Goal: Navigation & Orientation: Find specific page/section

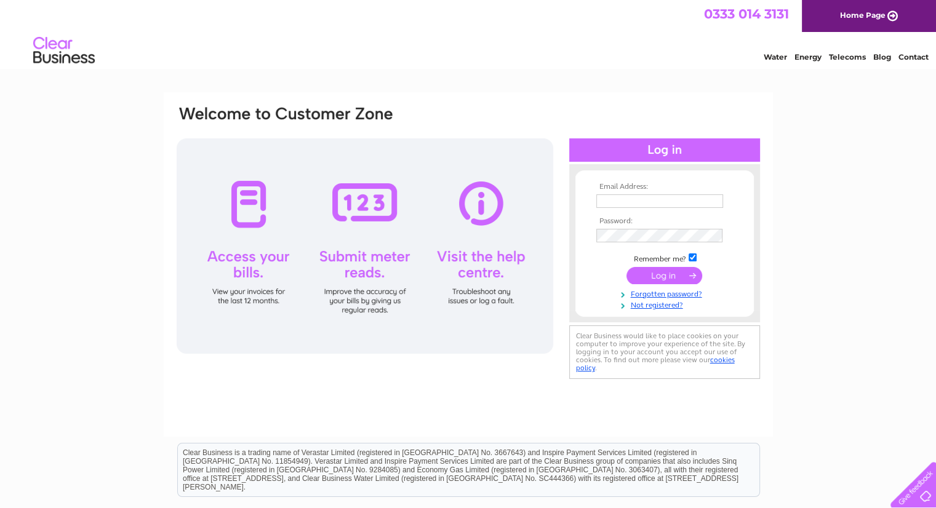
type input "jasbindersingh36@aol.com"
click at [649, 275] on input "submit" at bounding box center [665, 275] width 76 height 17
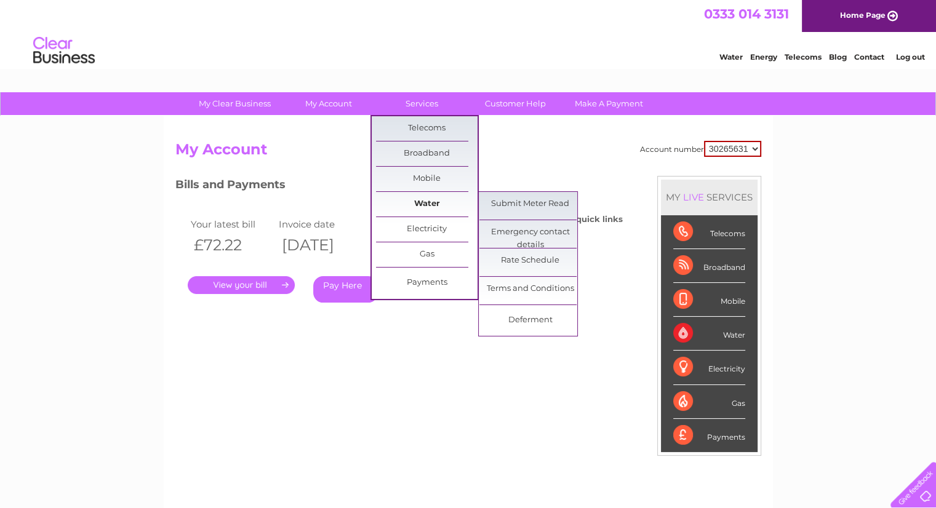
click at [437, 197] on link "Water" at bounding box center [427, 204] width 102 height 25
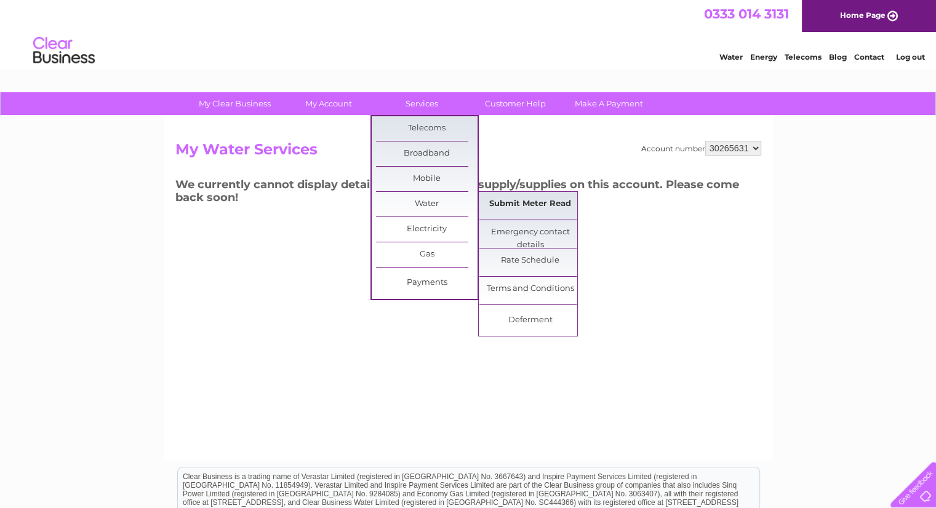
click at [566, 201] on link "Submit Meter Read" at bounding box center [531, 204] width 102 height 25
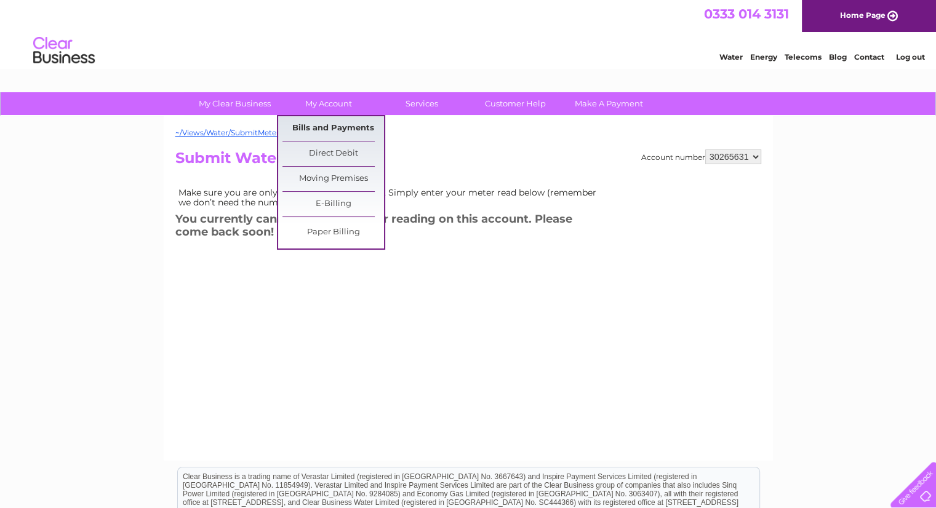
click at [308, 123] on link "Bills and Payments" at bounding box center [334, 128] width 102 height 25
